Goal: Check status: Check status

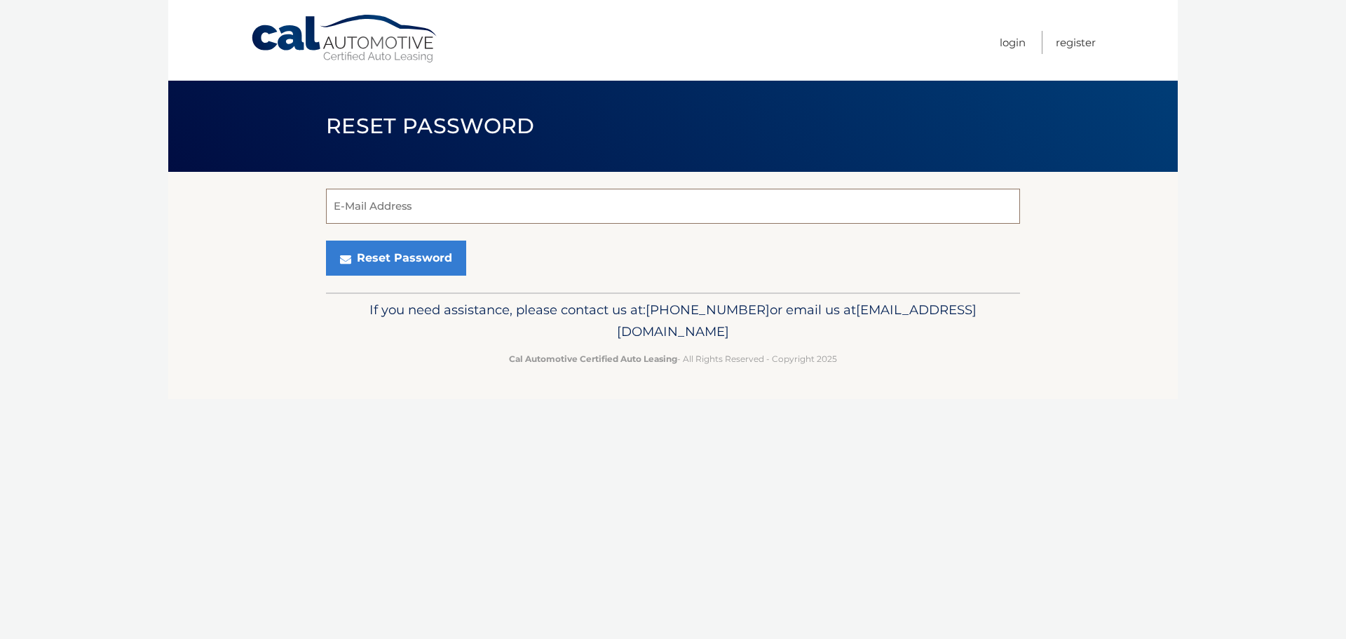
click at [471, 197] on input "E-Mail Address" at bounding box center [673, 206] width 694 height 35
type input "Avrumigould@gmail.com"
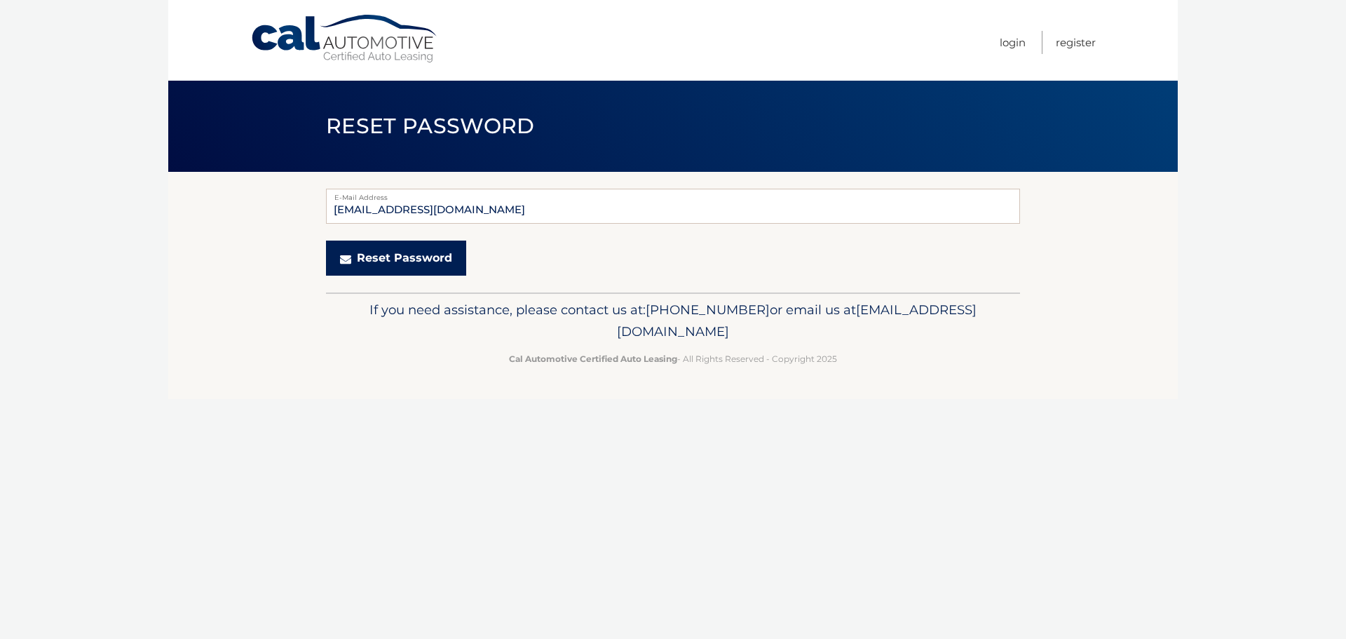
click at [388, 257] on button "Reset Password" at bounding box center [396, 257] width 140 height 35
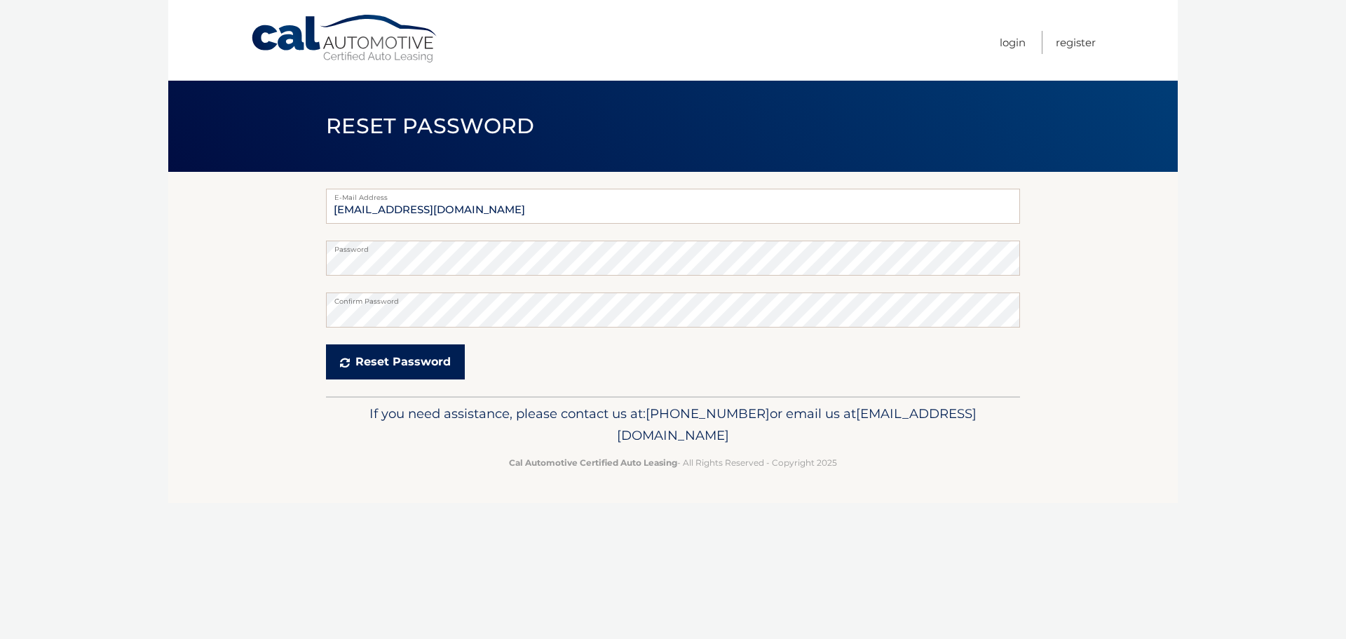
click at [433, 361] on button "Reset Password" at bounding box center [395, 361] width 139 height 35
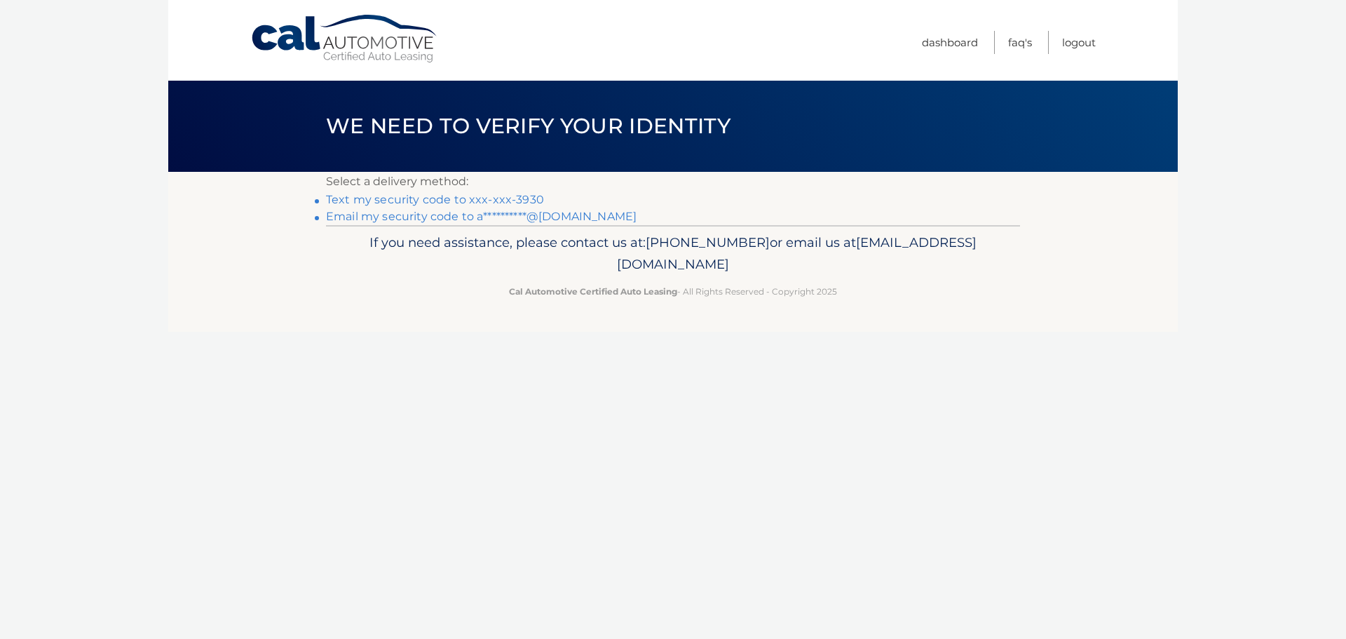
click at [459, 212] on link "**********" at bounding box center [481, 216] width 311 height 13
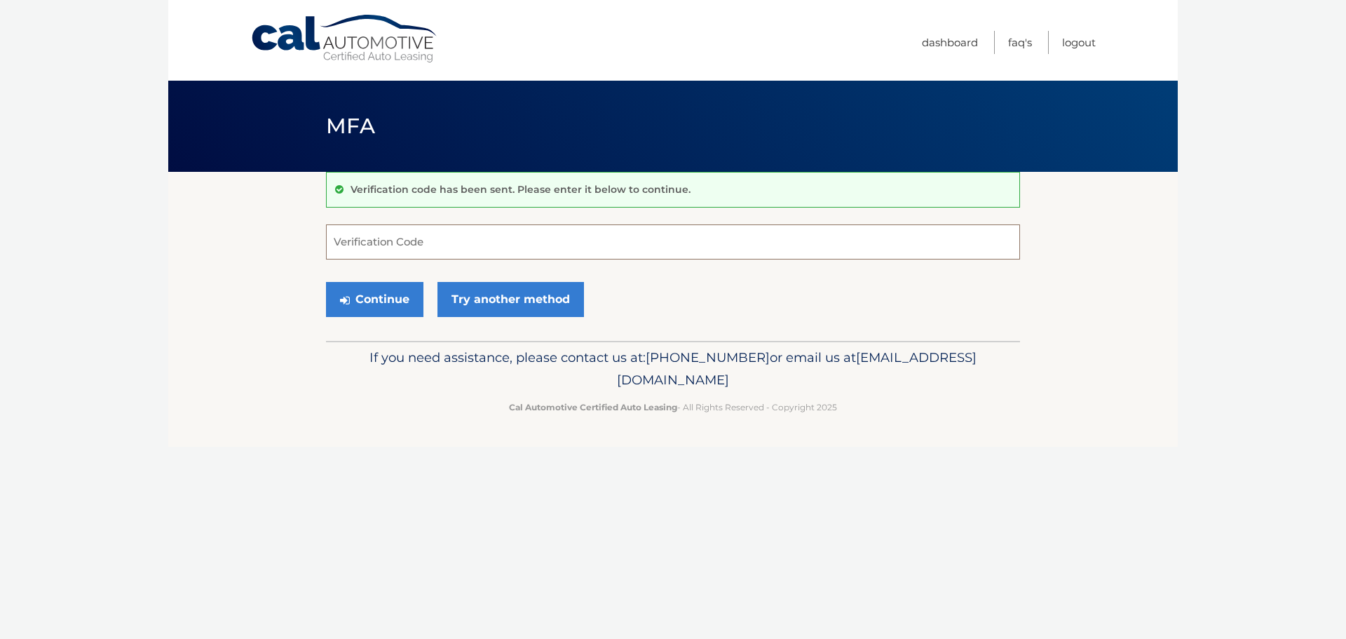
click at [541, 237] on input "Verification Code" at bounding box center [673, 241] width 694 height 35
paste input "146003"
click at [407, 306] on button "Continue" at bounding box center [374, 299] width 97 height 35
click at [379, 292] on button "Continue" at bounding box center [374, 299] width 97 height 35
type input "146003"
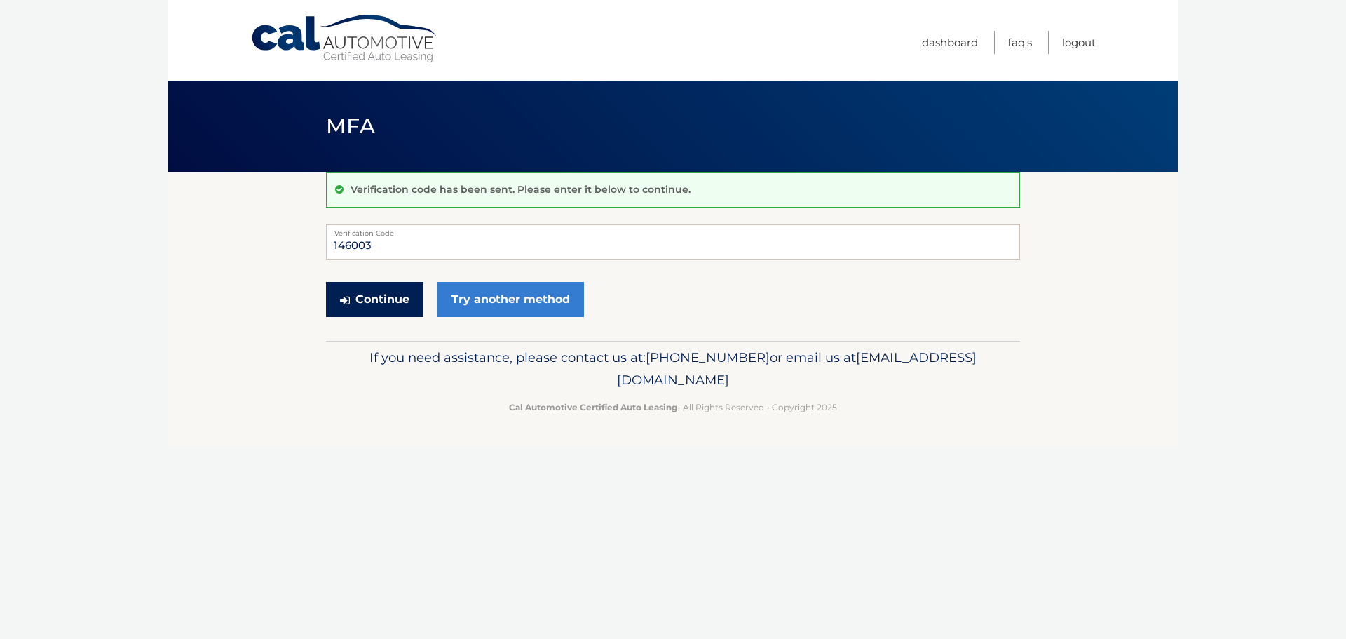
click at [365, 294] on button "Continue" at bounding box center [374, 299] width 97 height 35
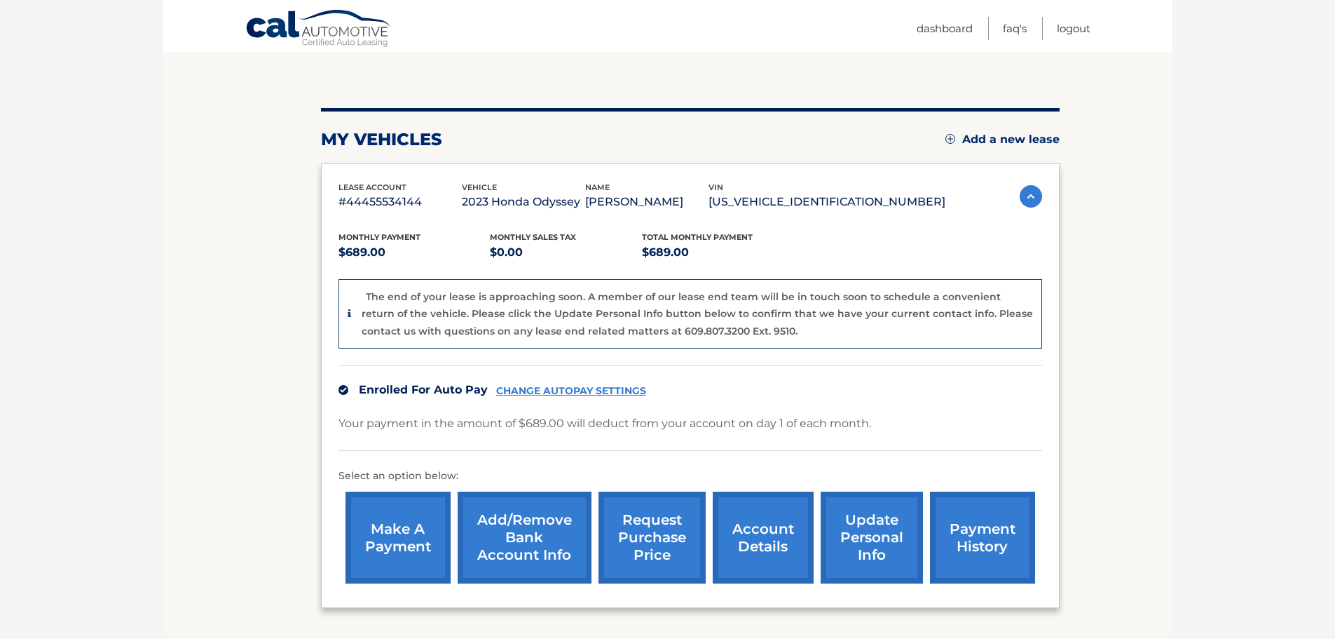
scroll to position [245, 0]
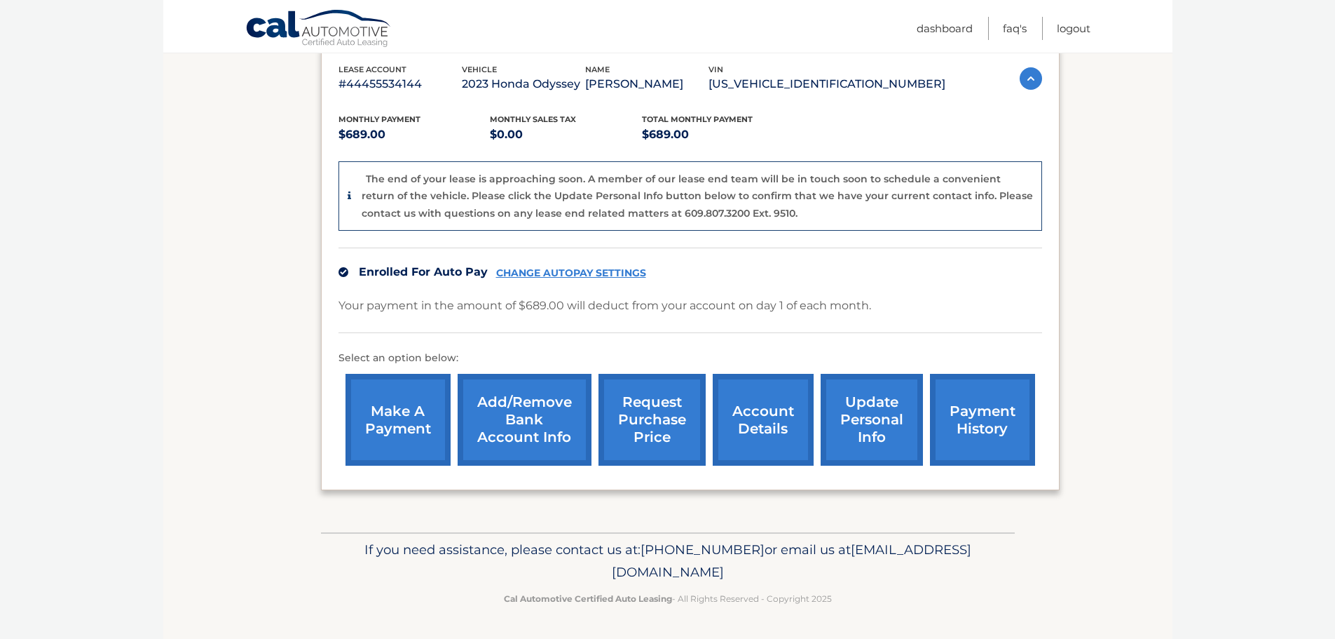
click at [991, 423] on link "payment history" at bounding box center [982, 420] width 105 height 92
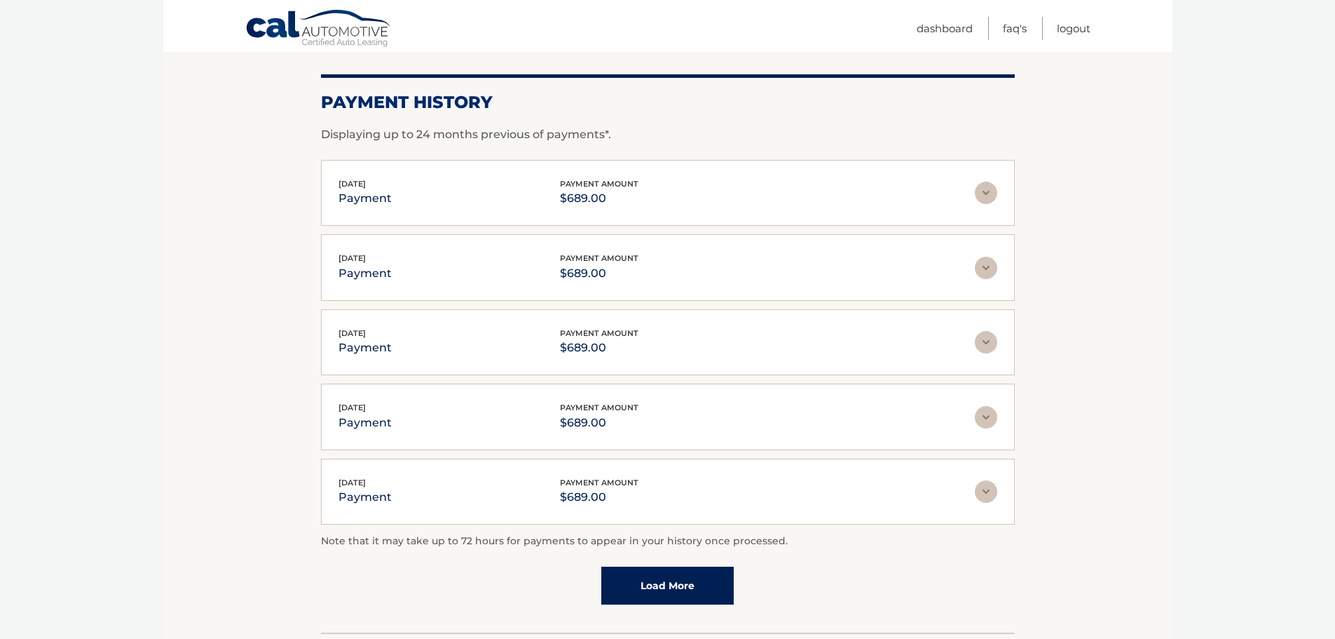
scroll to position [282, 0]
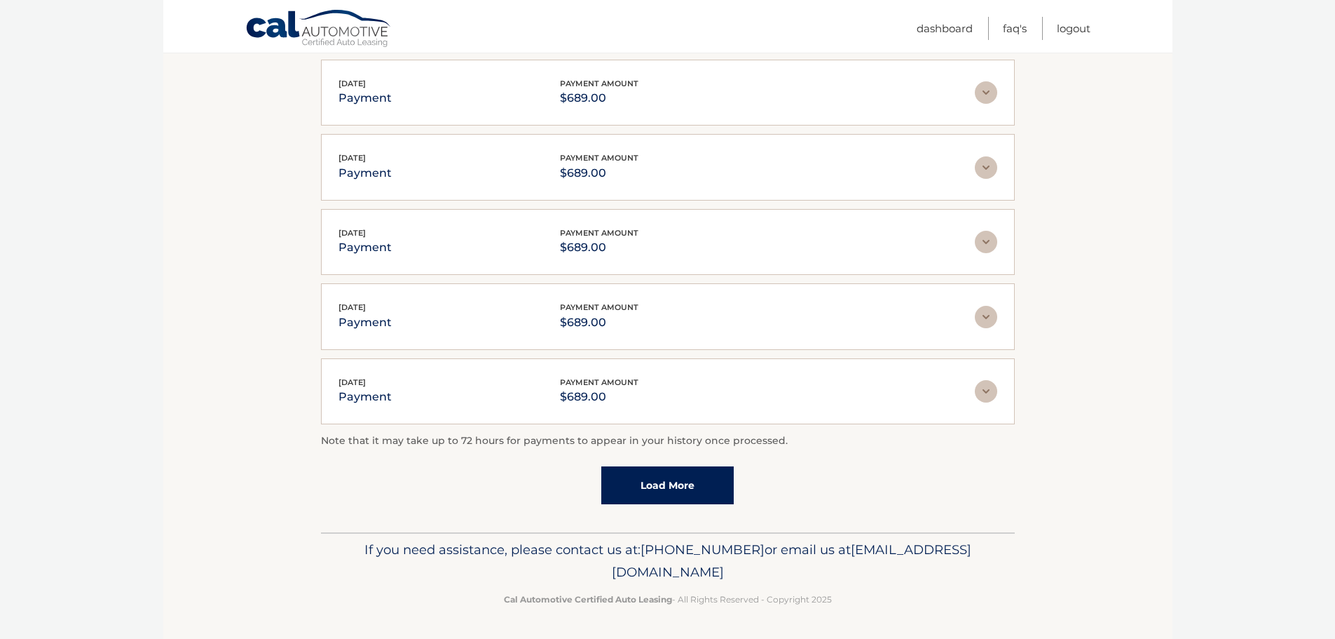
click at [679, 471] on link "Load More" at bounding box center [667, 485] width 132 height 38
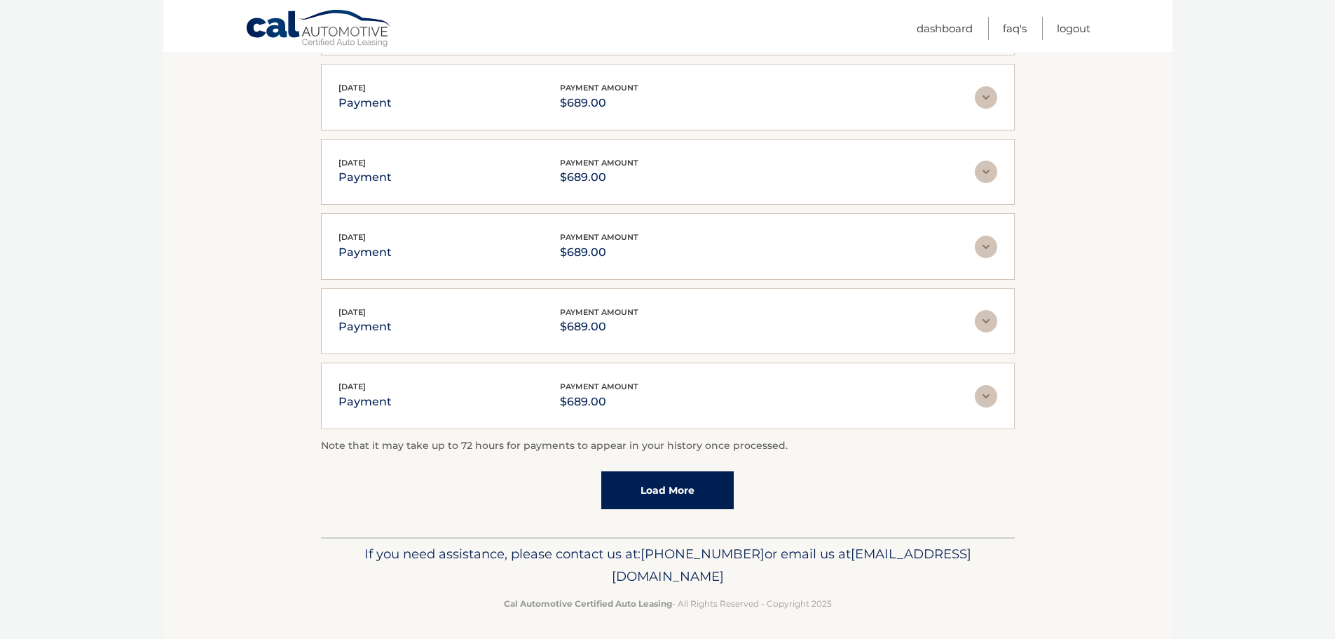
scroll to position [358, 0]
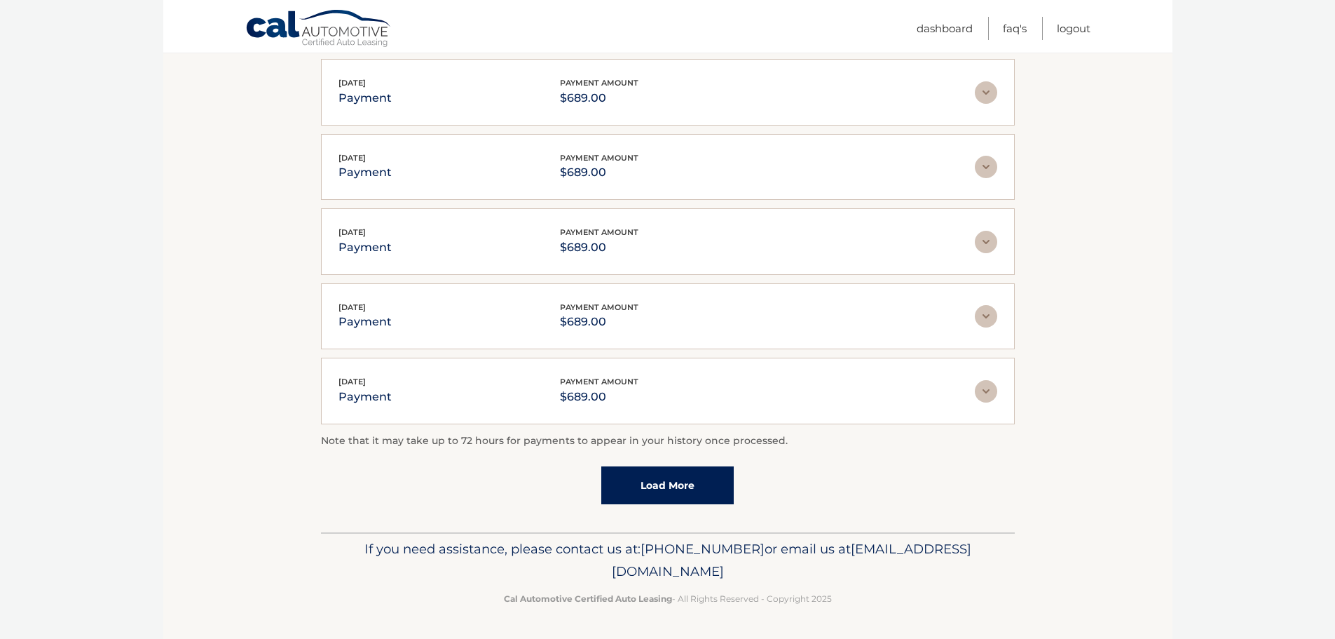
click at [678, 476] on link "Load More" at bounding box center [667, 485] width 132 height 38
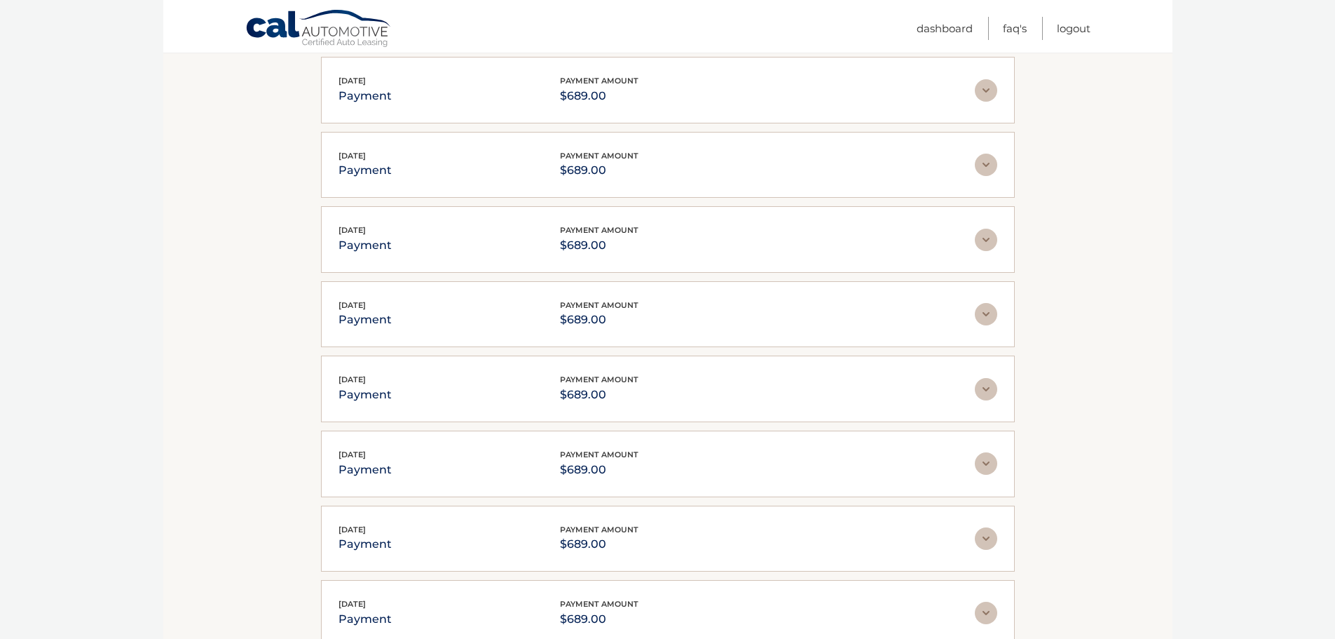
scroll to position [730, 0]
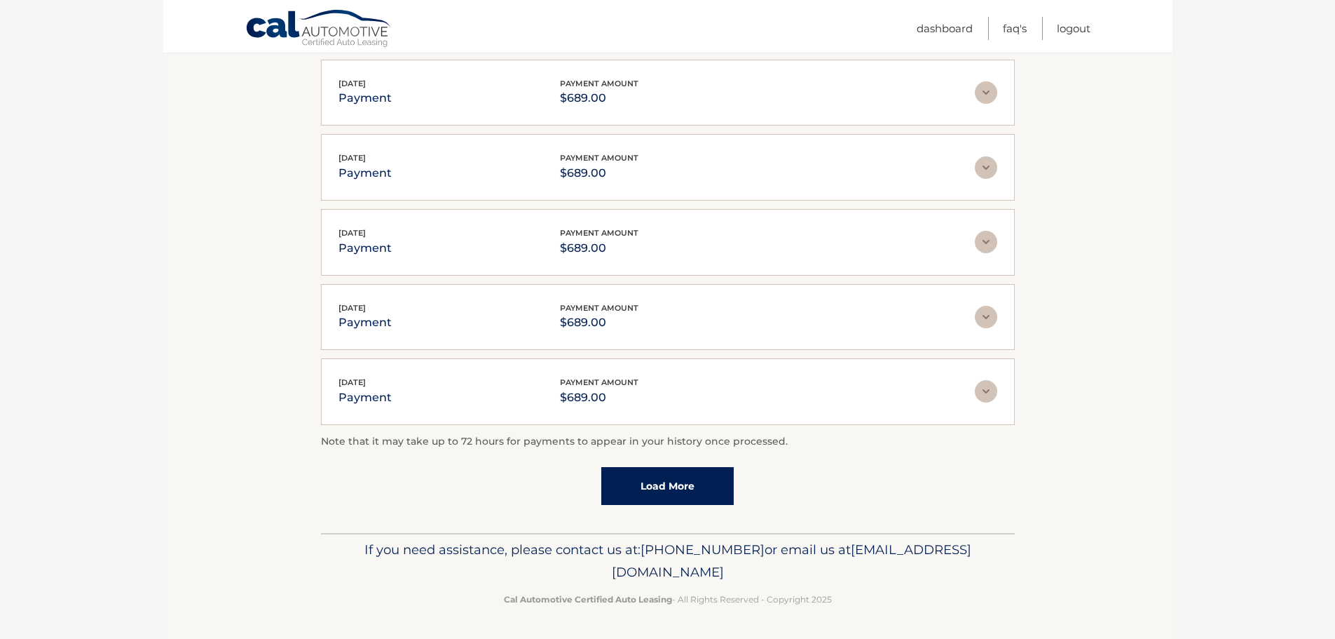
click at [676, 470] on link "Load More" at bounding box center [667, 486] width 132 height 38
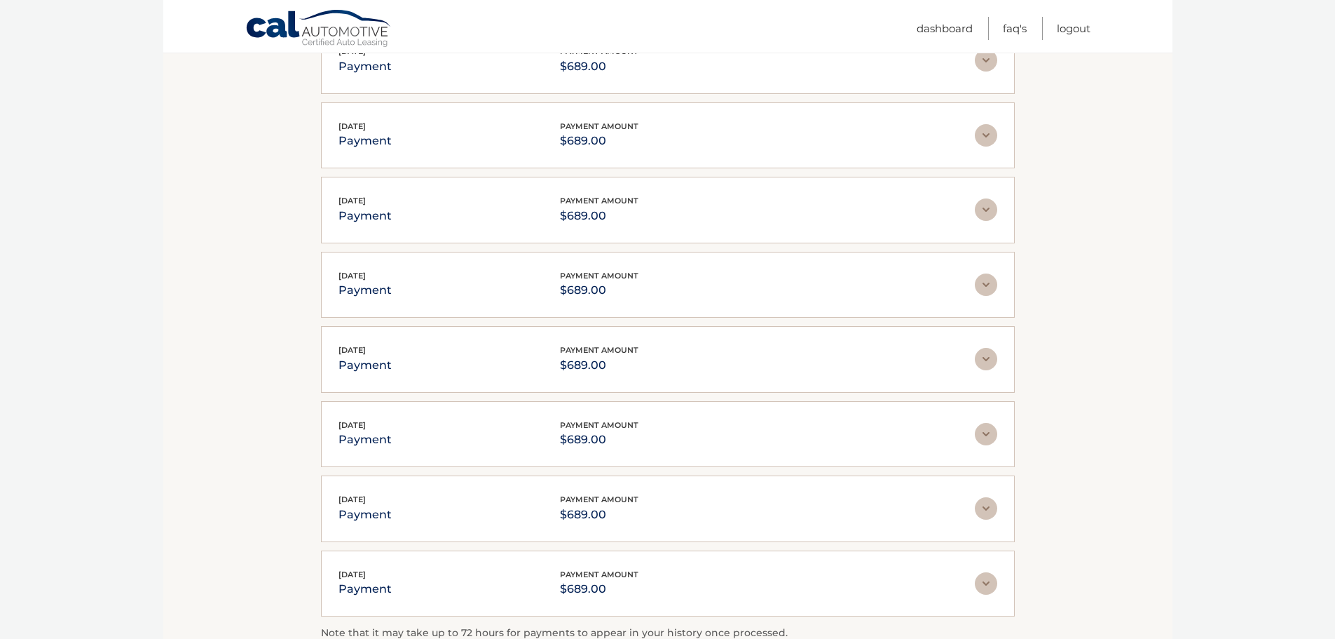
scroll to position [1104, 0]
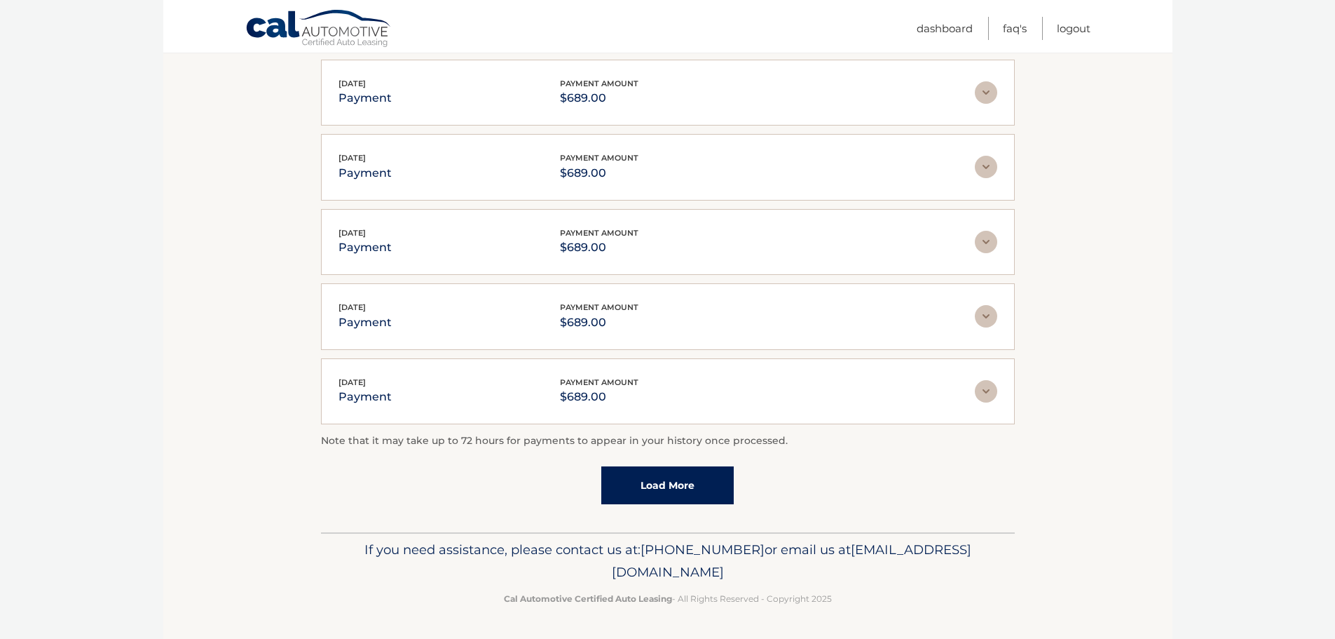
click at [668, 489] on link "Load More" at bounding box center [667, 485] width 132 height 38
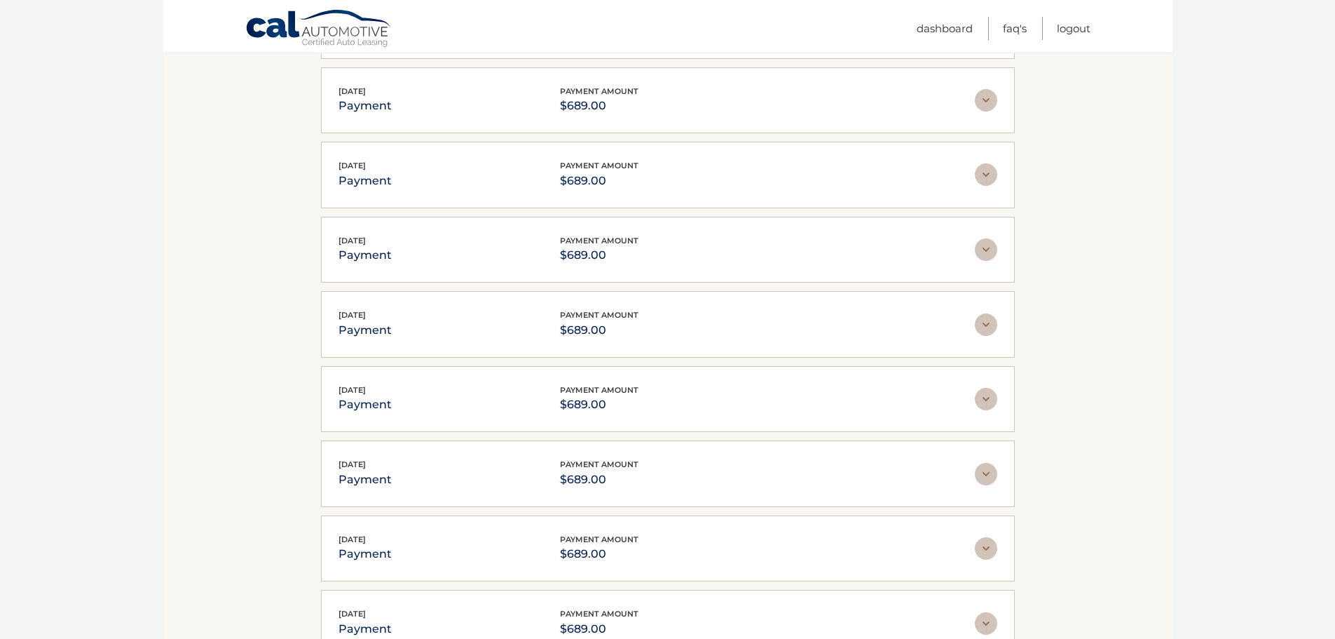
scroll to position [1478, 0]
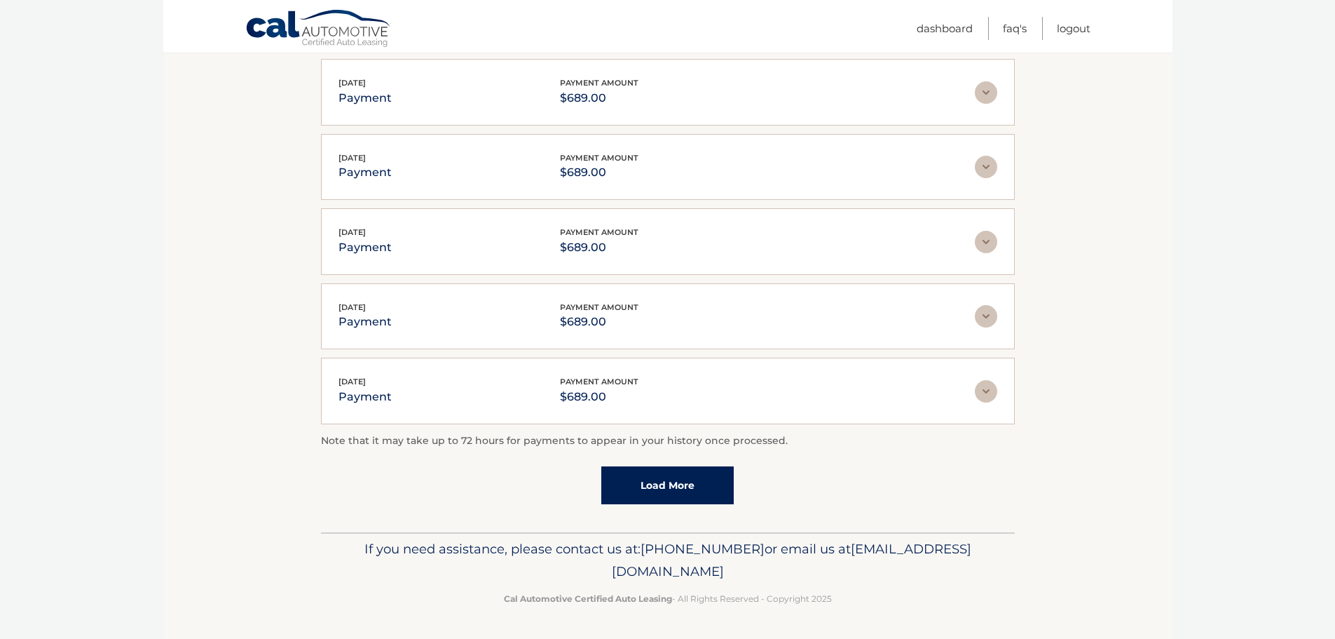
click at [669, 488] on link "Load More" at bounding box center [667, 485] width 132 height 38
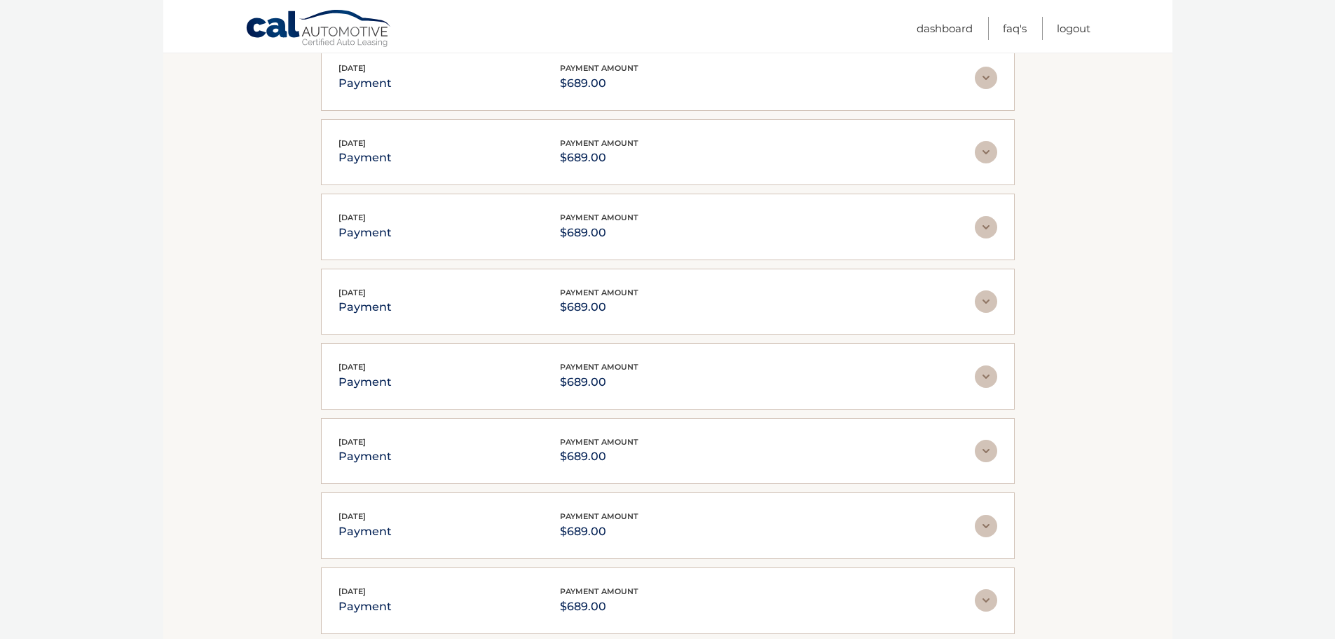
scroll to position [0, 0]
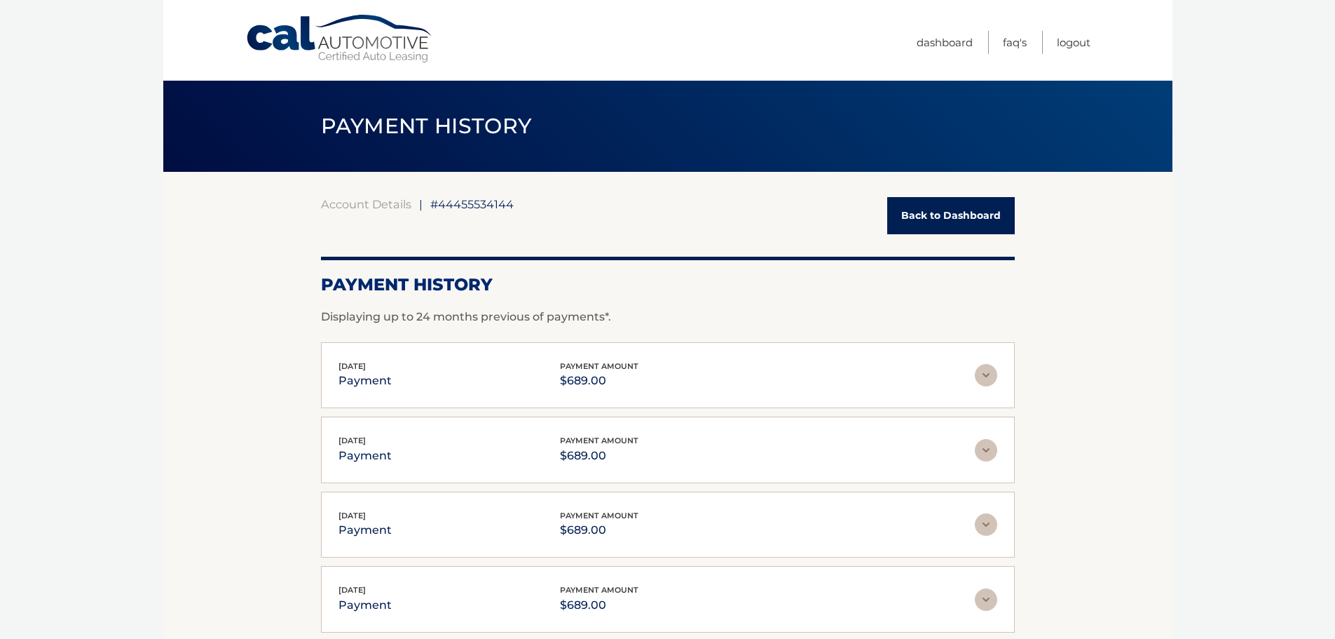
click at [938, 210] on link "Back to Dashboard" at bounding box center [951, 215] width 128 height 37
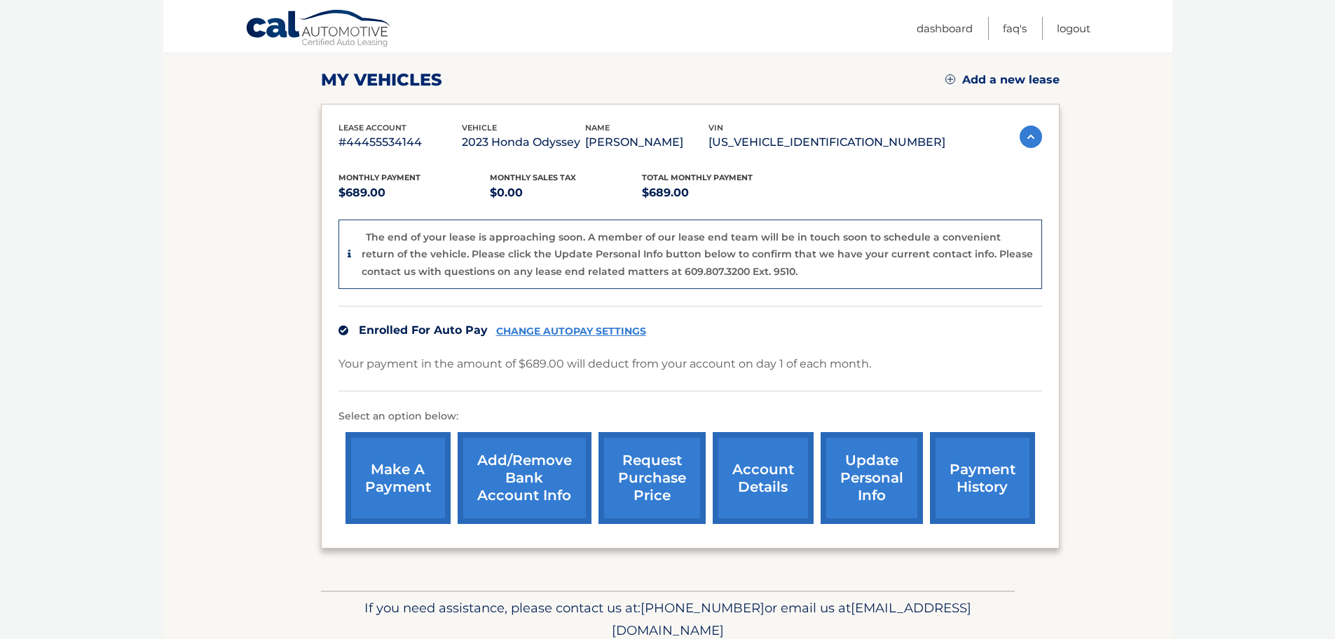
scroll to position [210, 0]
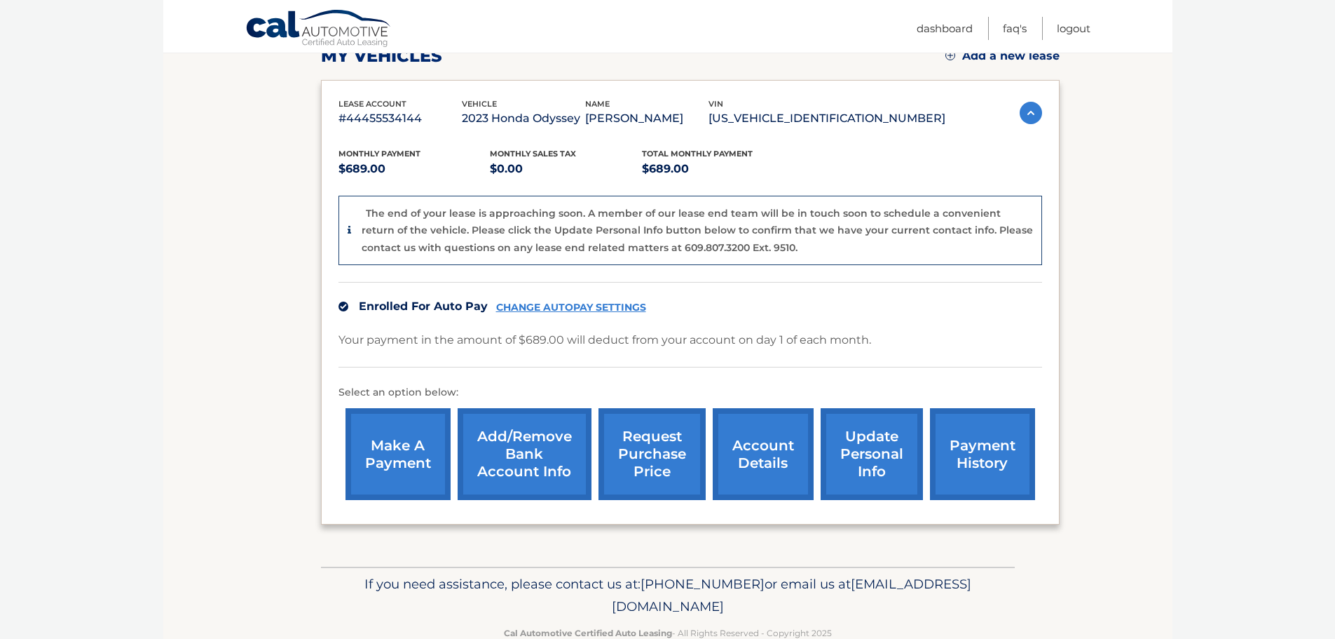
click at [767, 459] on link "account details" at bounding box center [763, 454] width 101 height 92
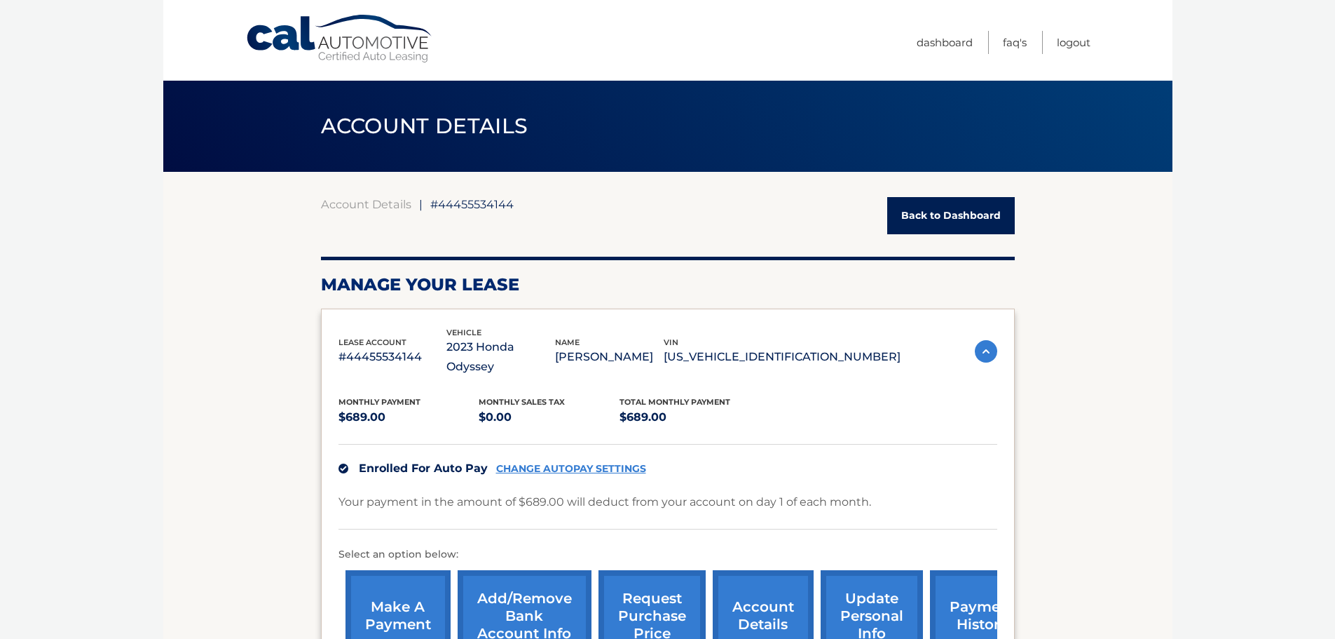
scroll to position [350, 0]
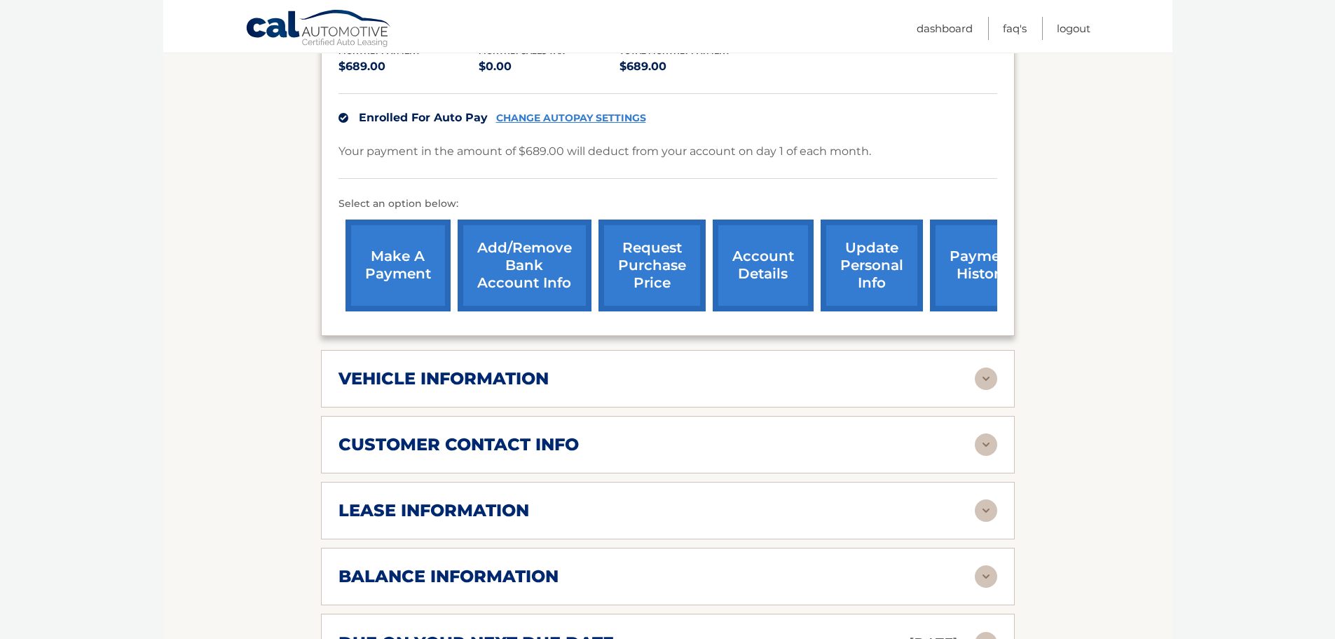
click at [790, 435] on div "customer contact info" at bounding box center [657, 444] width 636 height 21
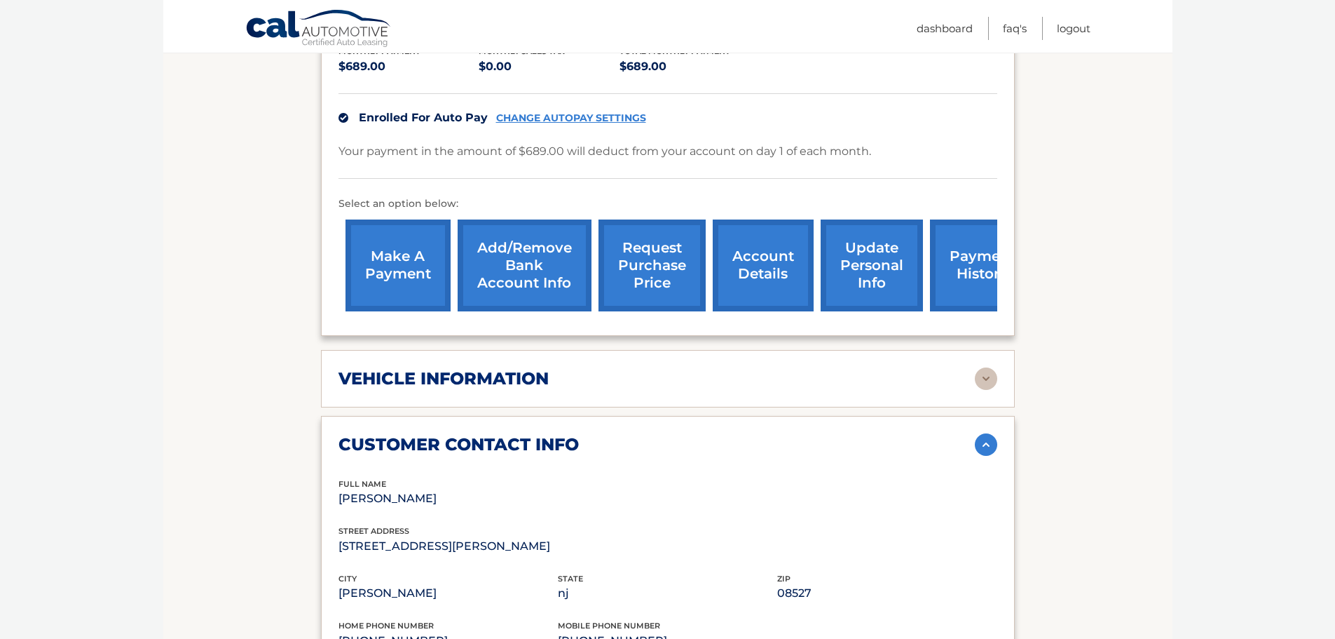
click at [790, 434] on div "customer contact info" at bounding box center [657, 444] width 636 height 21
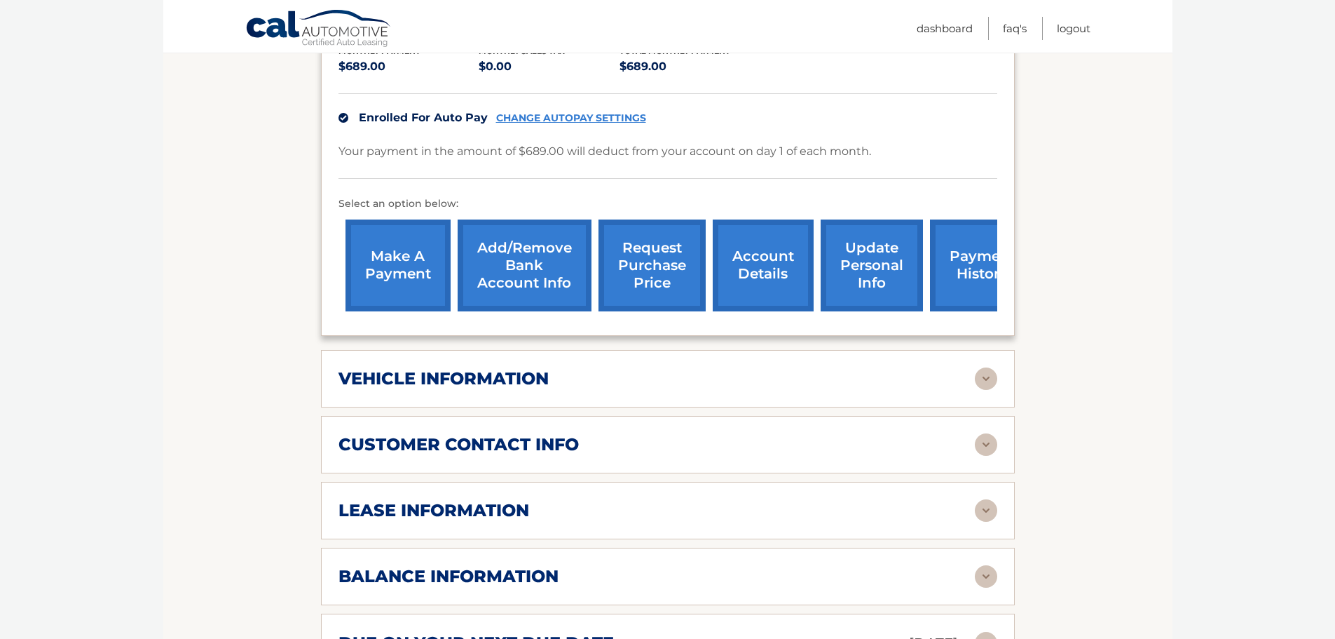
click at [793, 375] on div "vehicle information vehicle Year [DATE] vehicle make Honda vehicle model Odysse…" at bounding box center [668, 378] width 694 height 57
click at [794, 368] on div "vehicle information" at bounding box center [657, 378] width 636 height 21
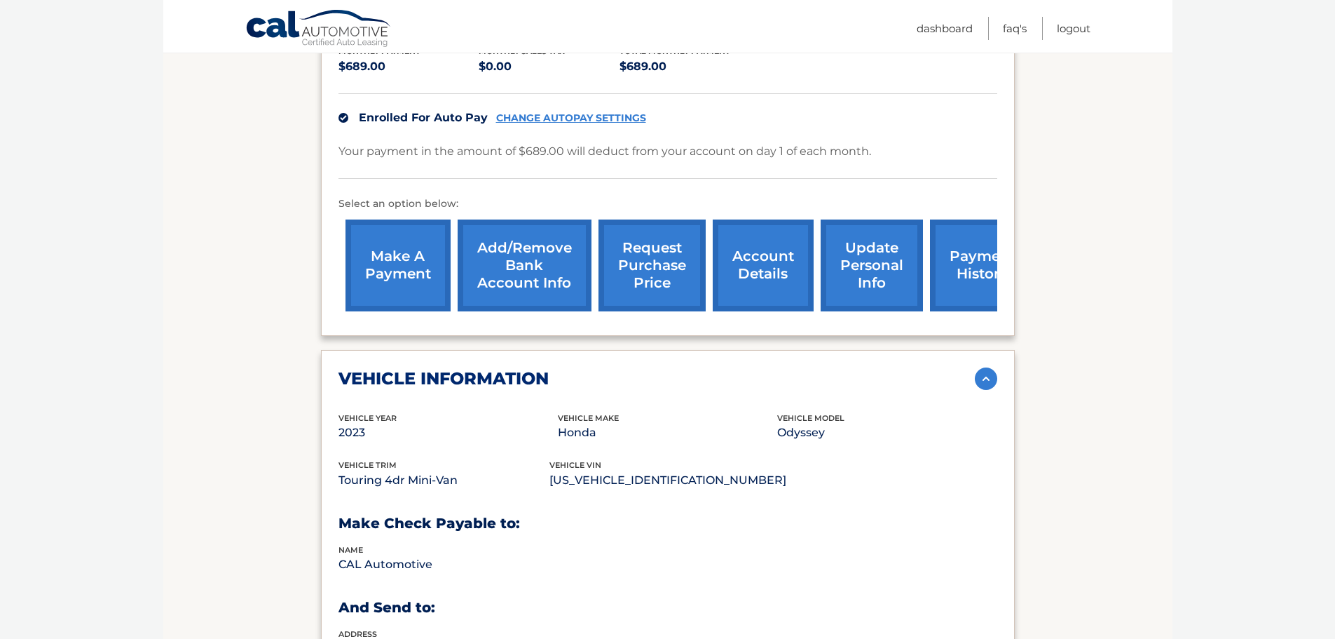
click at [794, 368] on div "vehicle information" at bounding box center [657, 378] width 636 height 21
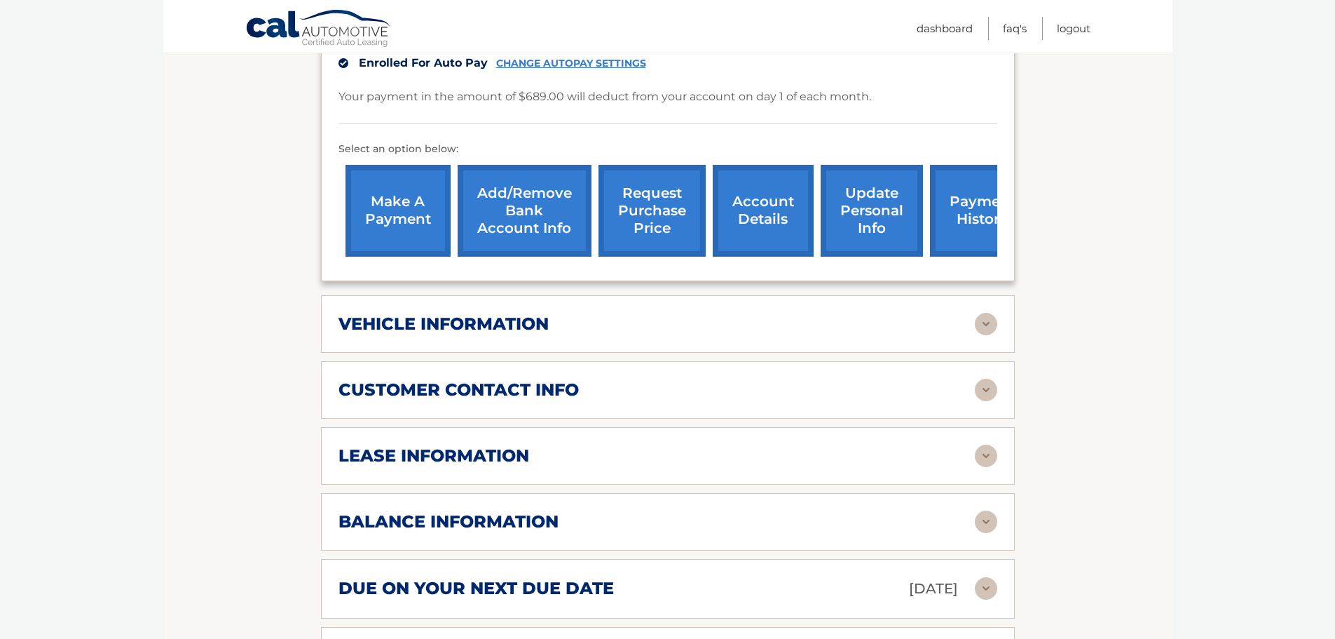
scroll to position [491, 0]
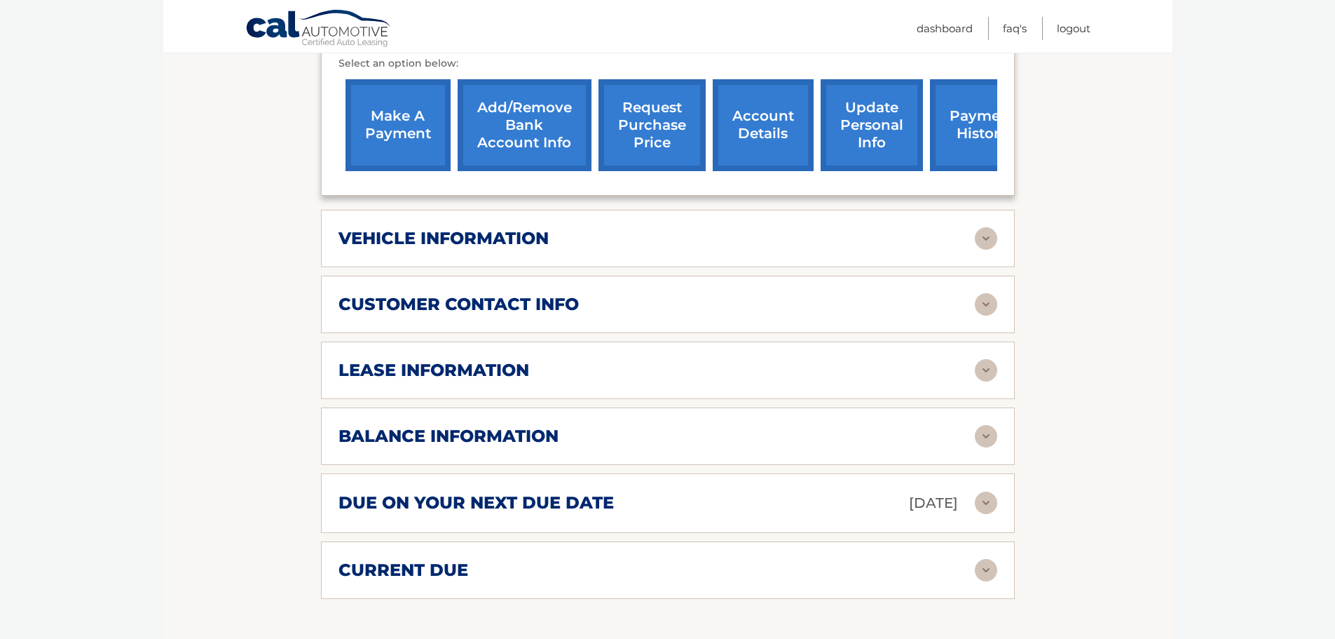
click at [796, 360] on div "lease information" at bounding box center [657, 370] width 636 height 21
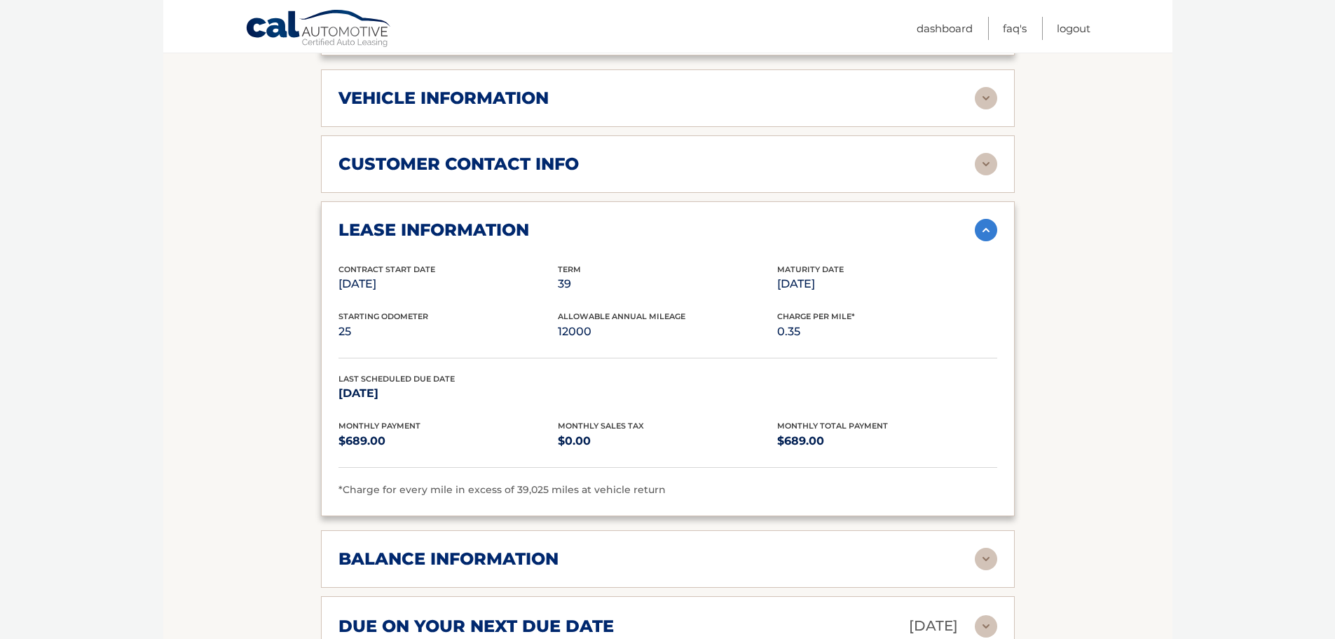
scroll to position [701, 0]
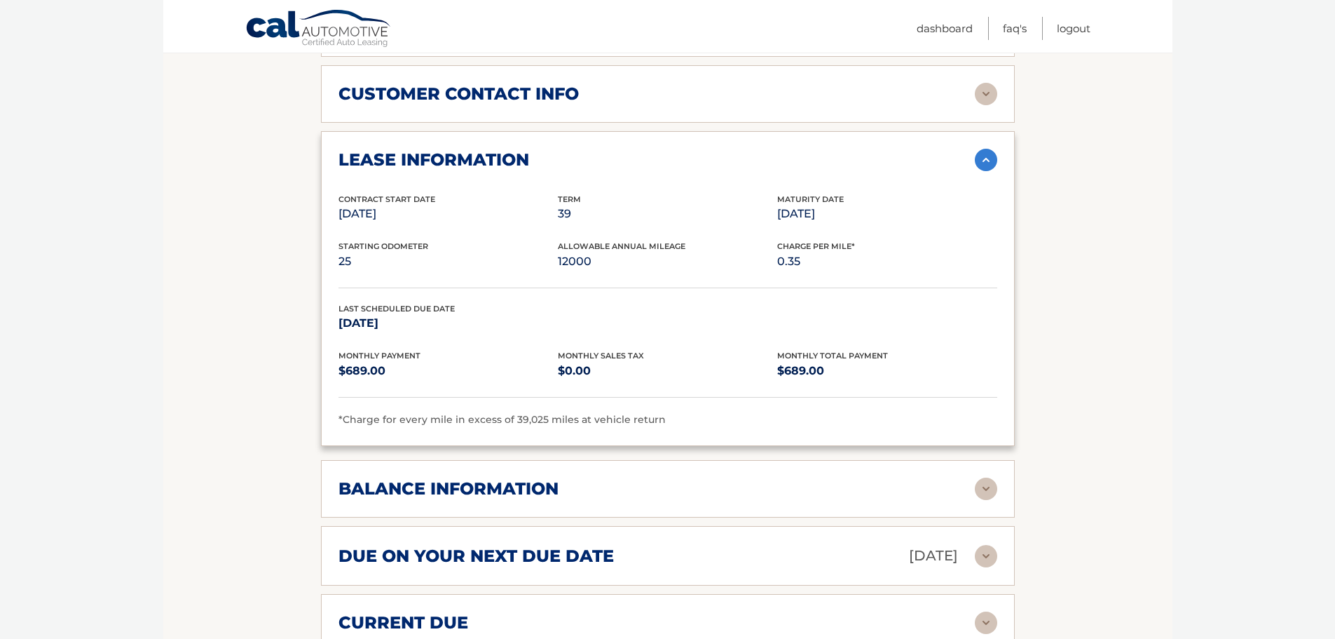
drag, startPoint x: 773, startPoint y: 195, endPoint x: 842, endPoint y: 198, distance: 68.8
click at [842, 198] on div "Contract Start Date [DATE] Term 39 Maturity Date [DATE]" at bounding box center [668, 217] width 659 height 48
click at [860, 204] on p "[DATE]" at bounding box center [886, 214] width 219 height 20
drag, startPoint x: 855, startPoint y: 195, endPoint x: 777, endPoint y: 194, distance: 77.1
click at [777, 204] on p "[DATE]" at bounding box center [886, 214] width 219 height 20
